Goal: Task Accomplishment & Management: Manage account settings

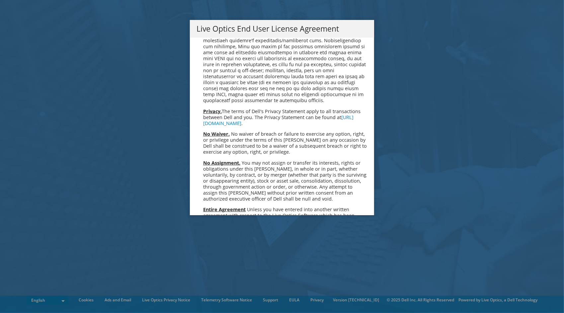
scroll to position [2512, 0]
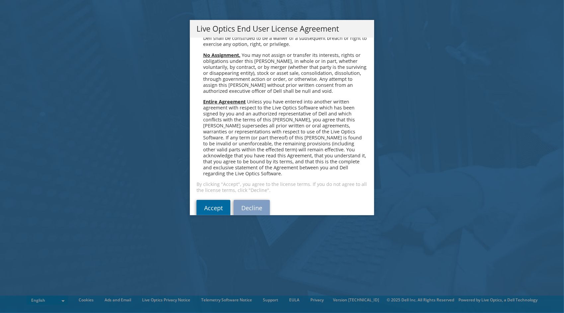
click at [203, 200] on link "Accept" at bounding box center [214, 208] width 34 height 16
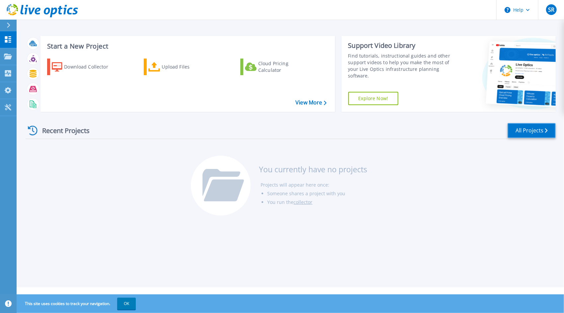
click at [550, 132] on link "All Projects" at bounding box center [532, 130] width 48 height 15
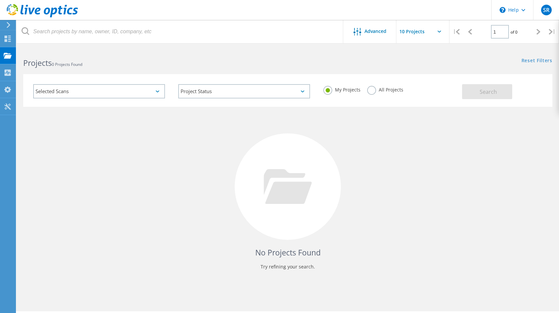
click at [156, 94] on div "Selected Scans" at bounding box center [99, 91] width 132 height 14
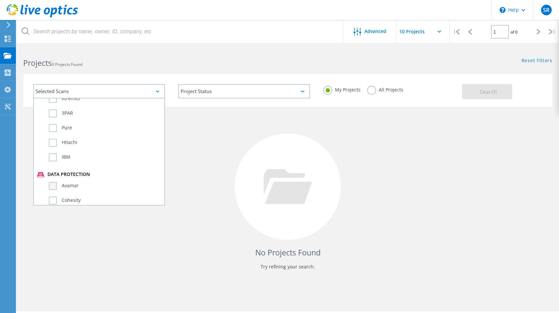
scroll to position [399, 0]
click at [224, 159] on div "No Projects Found Try refining your search." at bounding box center [287, 193] width 529 height 172
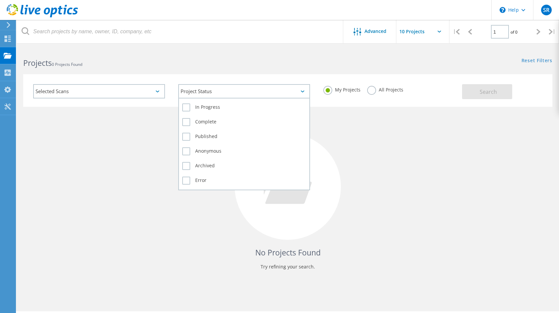
click at [294, 93] on div "Project Status" at bounding box center [244, 91] width 132 height 14
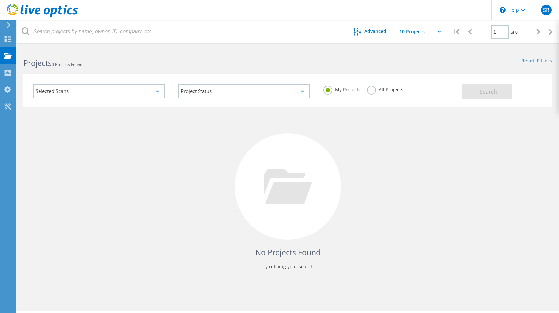
click at [361, 129] on div "No Projects Found Try refining your search." at bounding box center [287, 193] width 529 height 172
click at [35, 74] on div "Collectors" at bounding box center [34, 72] width 30 height 5
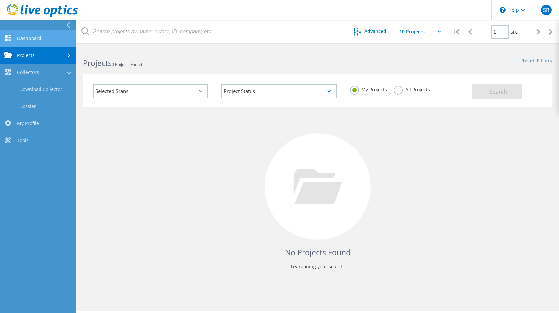
click at [34, 40] on link "Dashboard" at bounding box center [38, 38] width 76 height 17
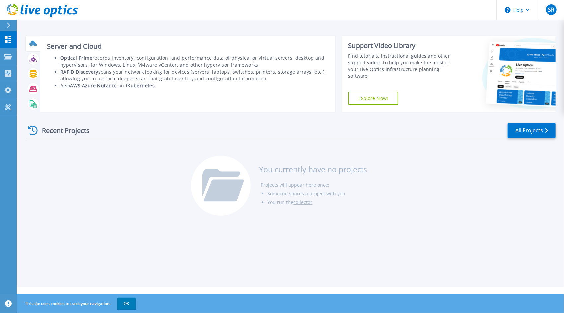
click at [30, 40] on icon at bounding box center [33, 44] width 8 height 8
click at [33, 43] on icon at bounding box center [32, 43] width 7 height 5
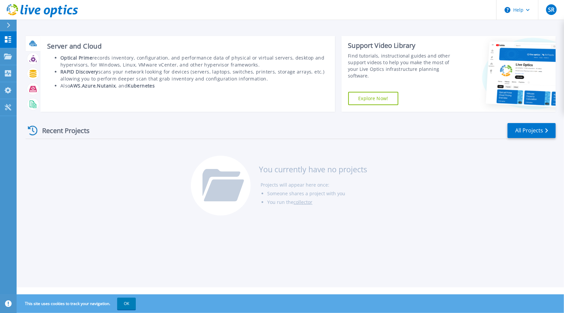
drag, startPoint x: 33, startPoint y: 43, endPoint x: 84, endPoint y: 55, distance: 52.6
click at [84, 55] on b "Optical Prime" at bounding box center [76, 57] width 32 height 6
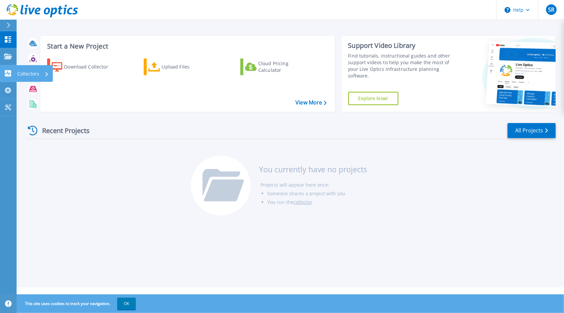
click at [11, 74] on icon at bounding box center [8, 73] width 8 height 6
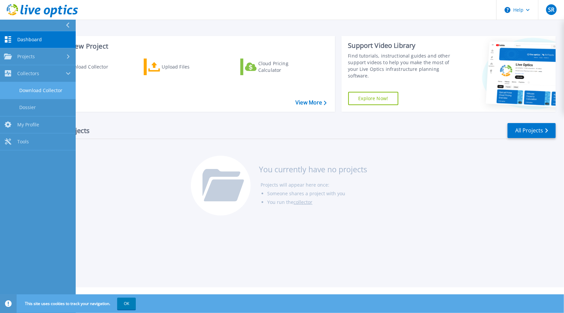
click at [36, 88] on link "Download Collector" at bounding box center [38, 90] width 76 height 17
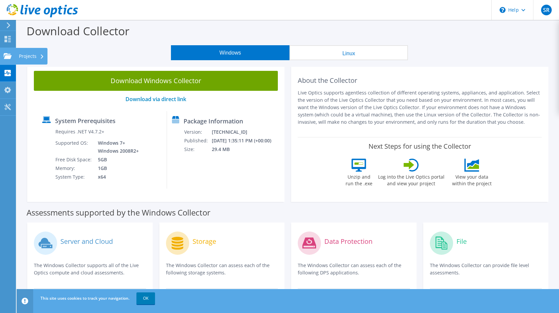
click at [10, 56] on use at bounding box center [8, 56] width 8 height 6
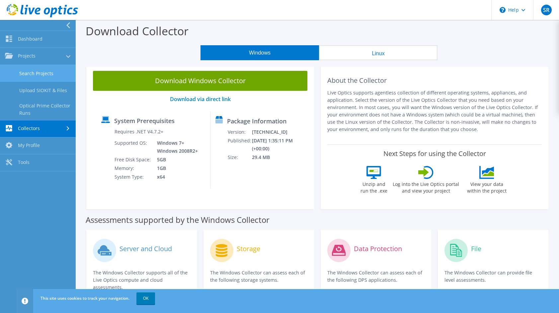
click at [43, 71] on link "Search Projects" at bounding box center [38, 73] width 76 height 17
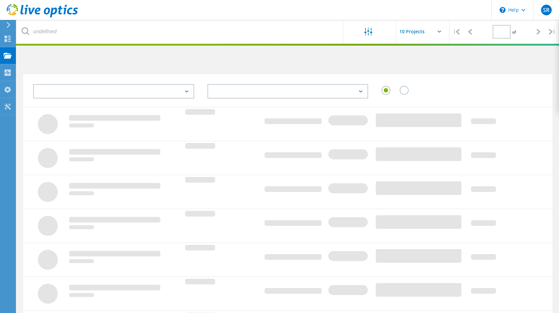
type input "1"
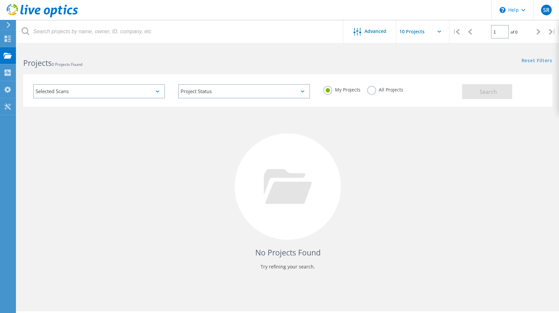
click at [85, 90] on div "Selected Scans" at bounding box center [99, 91] width 132 height 14
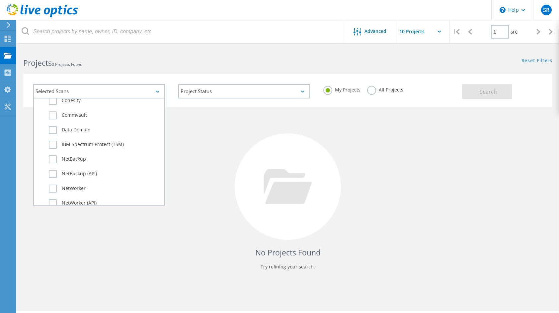
scroll to position [467, 0]
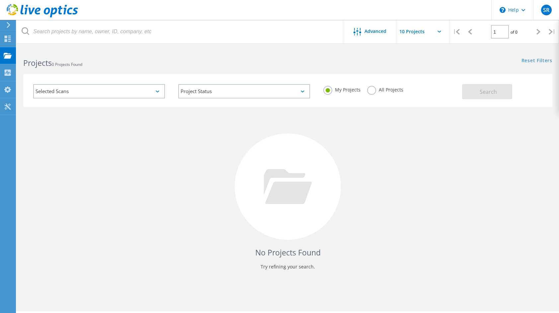
click at [369, 84] on div "My Projects All Projects" at bounding box center [389, 89] width 145 height 25
click at [370, 86] on label "All Projects" at bounding box center [385, 89] width 36 height 6
click at [0, 0] on input "All Projects" at bounding box center [0, 0] width 0 height 0
click at [477, 94] on button "Search" at bounding box center [487, 91] width 50 height 15
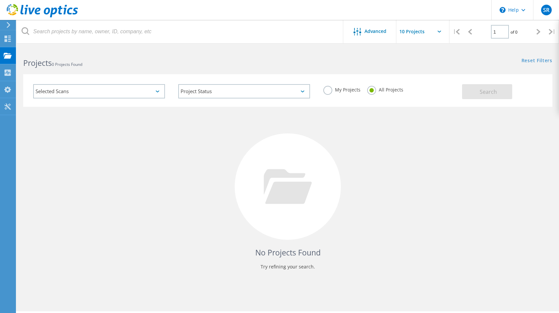
click at [396, 63] on div "Projects 0 Projects Found Reset Filters Show Filters" at bounding box center [288, 57] width 543 height 18
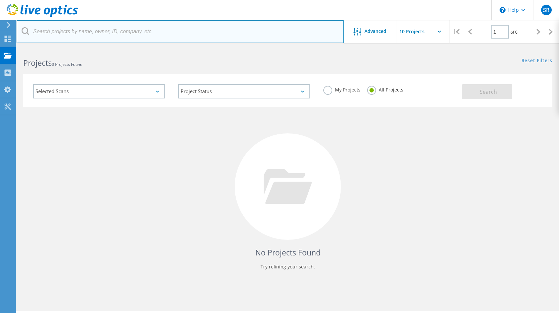
click at [86, 32] on input "text" at bounding box center [180, 31] width 327 height 23
